Goal: Information Seeking & Learning: Understand process/instructions

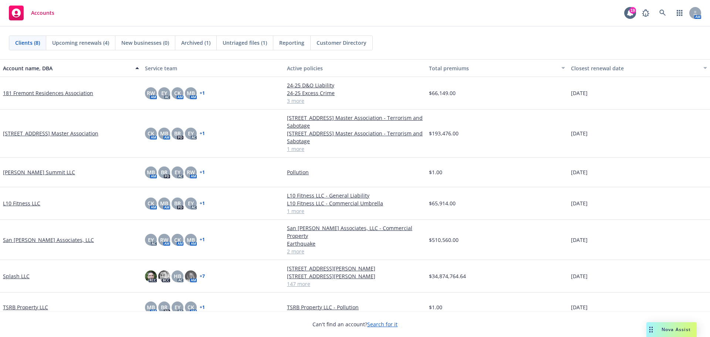
click at [667, 331] on span "Nova Assist" at bounding box center [675, 329] width 29 height 6
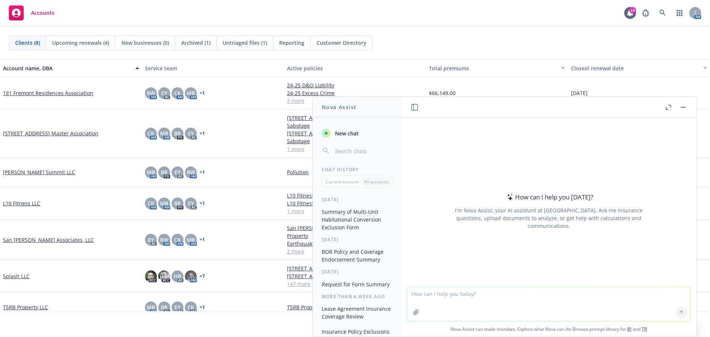
click at [665, 110] on button "button" at bounding box center [668, 107] width 9 height 9
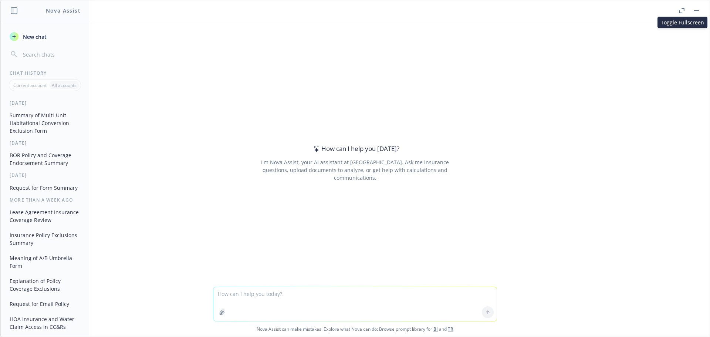
click at [58, 123] on button "Summary of Multi-Unit Habitational Conversion Exclusion Form" at bounding box center [45, 123] width 77 height 28
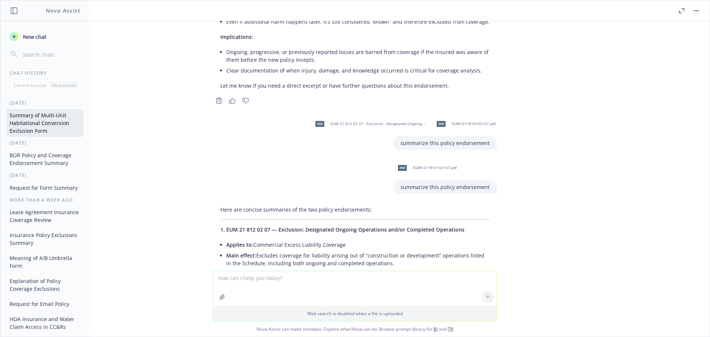
scroll to position [4048, 0]
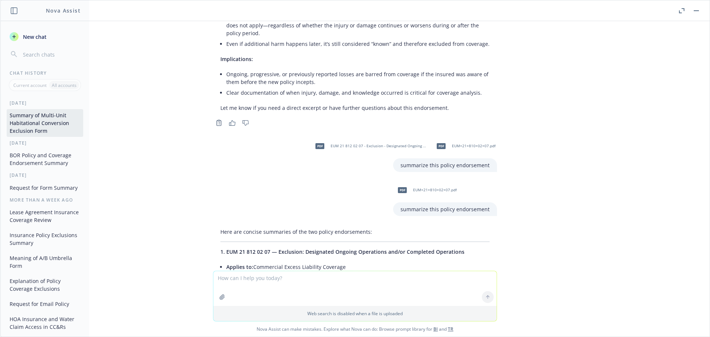
click at [681, 155] on div "pdf Nationwide Habitat form.pdf hi, please summarize this form Here’s a summary…" at bounding box center [354, 146] width 709 height 250
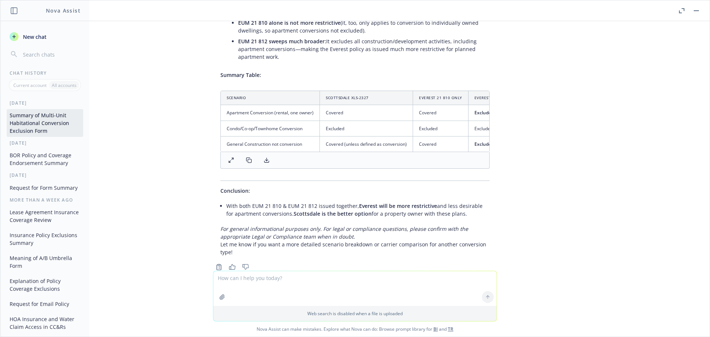
scroll to position [6007, 0]
